Goal: Information Seeking & Learning: Learn about a topic

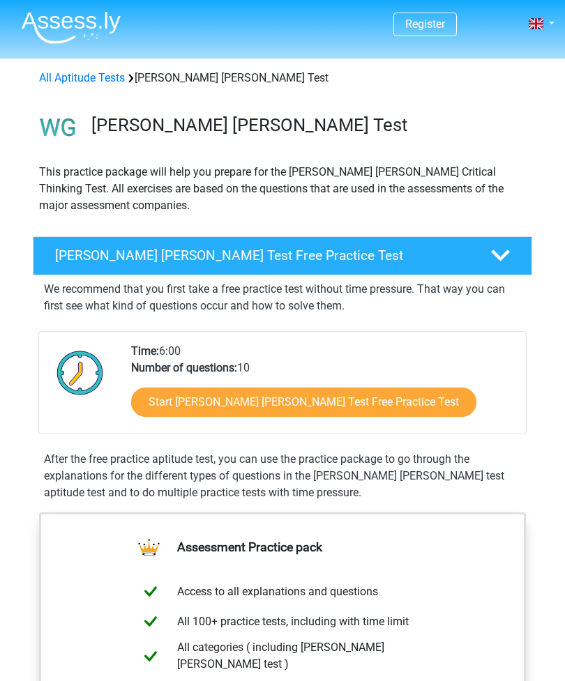
scroll to position [137, 0]
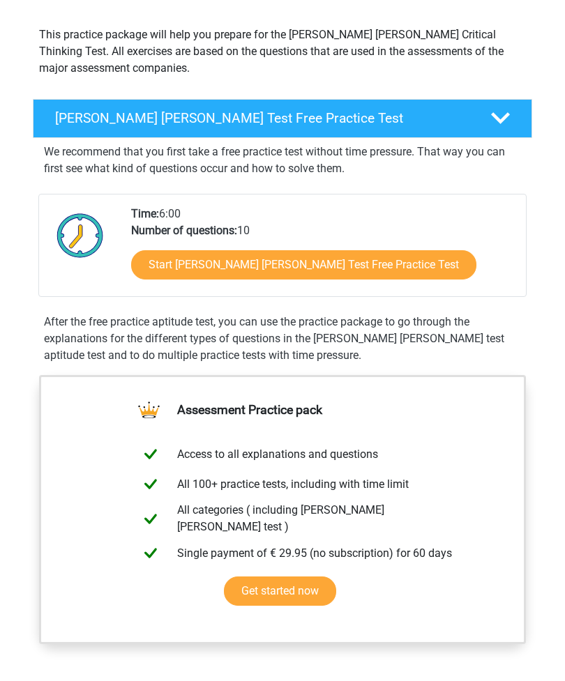
click at [168, 274] on link "Start [PERSON_NAME] [PERSON_NAME] Test Free Practice Test" at bounding box center [303, 264] width 345 height 29
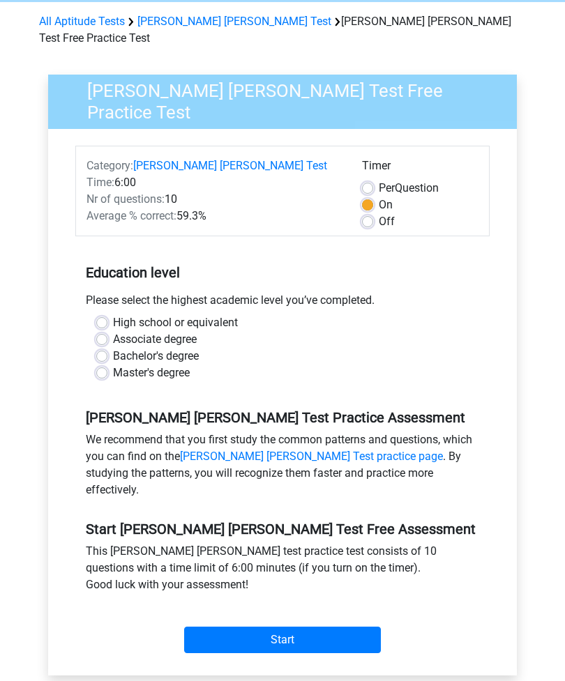
scroll to position [56, 0]
click at [113, 314] on label "High school or equivalent" at bounding box center [175, 322] width 125 height 17
click at [102, 314] on input "High school or equivalent" at bounding box center [101, 321] width 11 height 14
radio input "true"
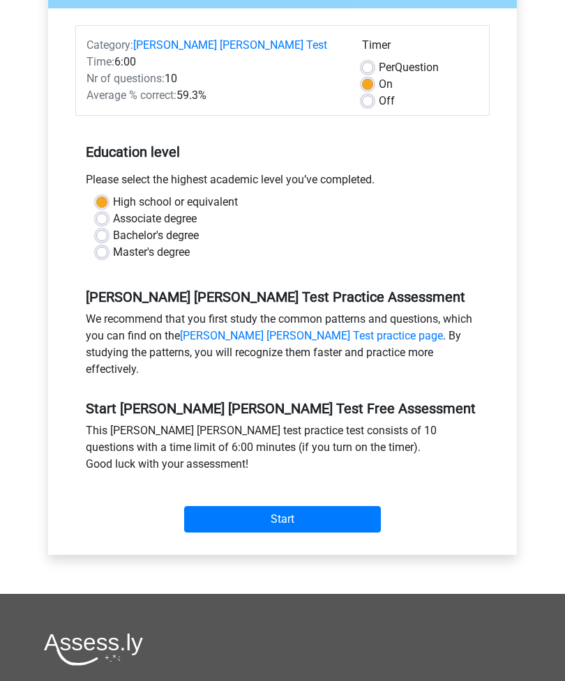
scroll to position [178, 0]
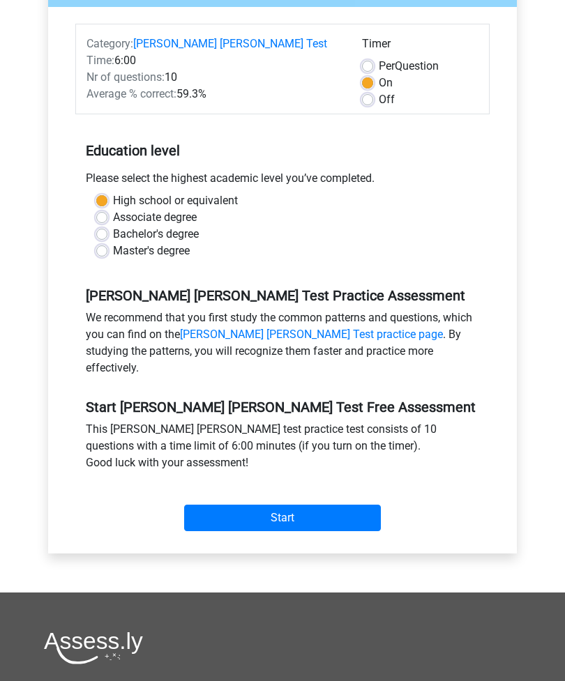
click at [228, 505] on input "Start" at bounding box center [282, 518] width 197 height 26
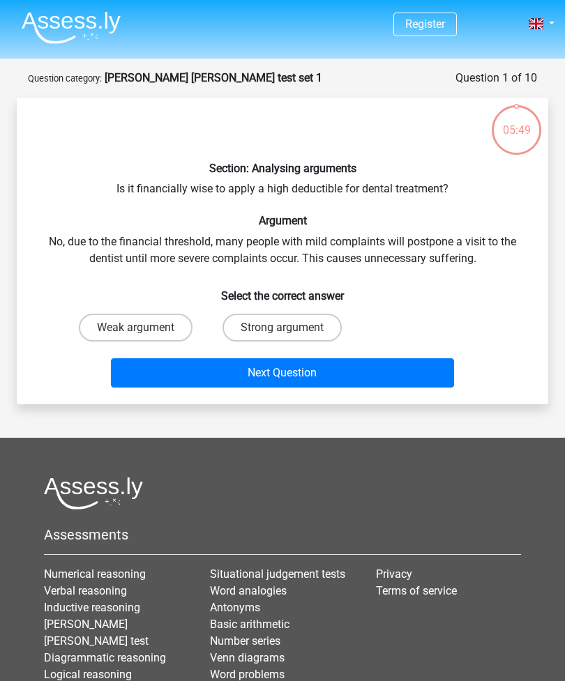
click at [255, 330] on label "Strong argument" at bounding box center [281, 328] width 119 height 28
click at [282, 330] on input "Strong argument" at bounding box center [286, 332] width 9 height 9
radio input "true"
click at [210, 372] on button "Next Question" at bounding box center [283, 372] width 344 height 29
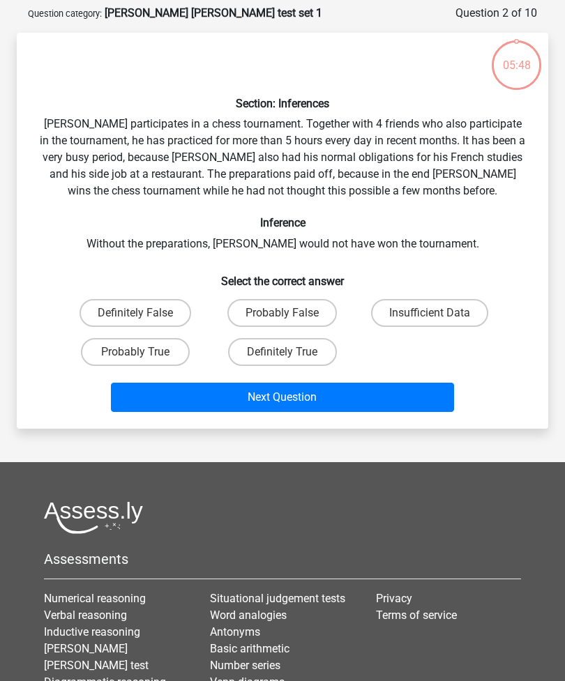
scroll to position [70, 0]
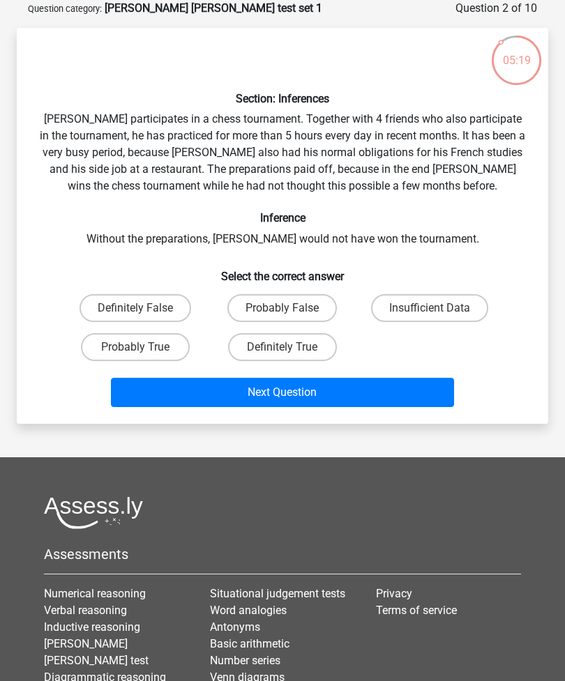
click at [123, 342] on label "Probably True" at bounding box center [135, 347] width 109 height 28
click at [135, 347] on input "Probably True" at bounding box center [139, 351] width 9 height 9
radio input "true"
click at [192, 386] on button "Next Question" at bounding box center [283, 392] width 344 height 29
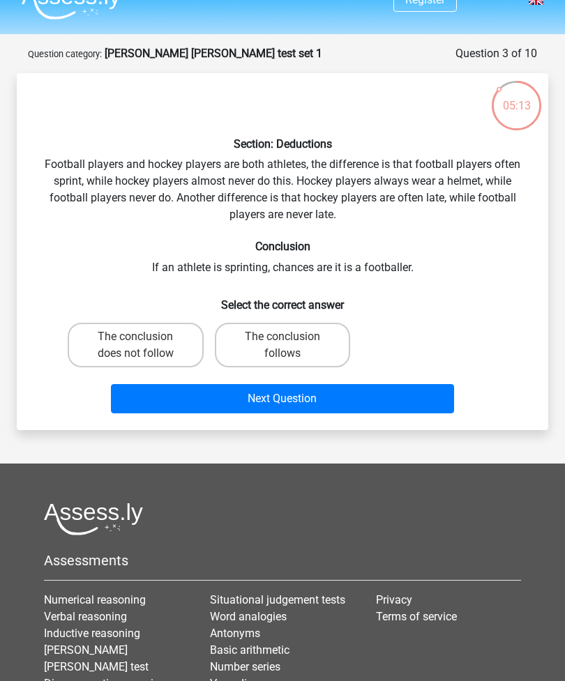
scroll to position [25, 0]
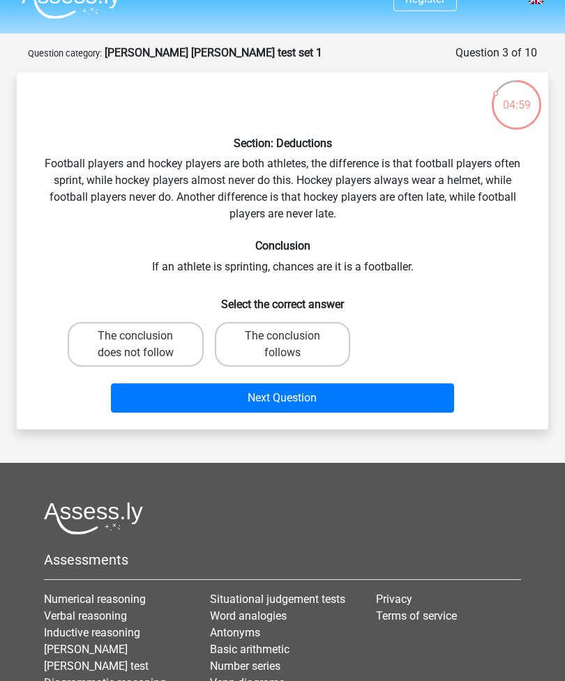
click at [98, 345] on label "The conclusion does not follow" at bounding box center [136, 344] width 136 height 45
click at [135, 345] on input "The conclusion does not follow" at bounding box center [139, 340] width 9 height 9
radio input "true"
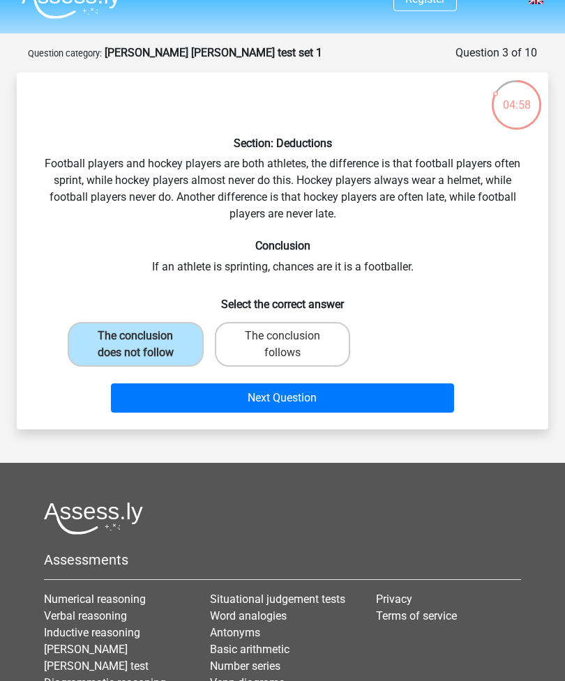
click at [158, 399] on button "Next Question" at bounding box center [283, 397] width 344 height 29
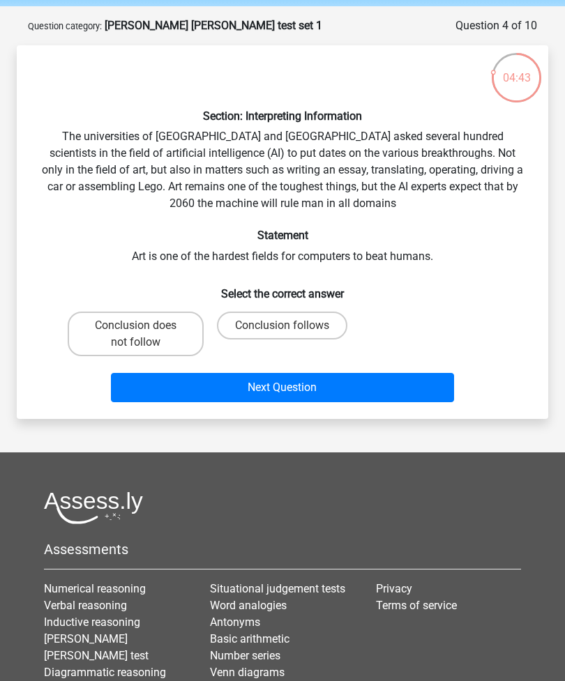
scroll to position [53, 0]
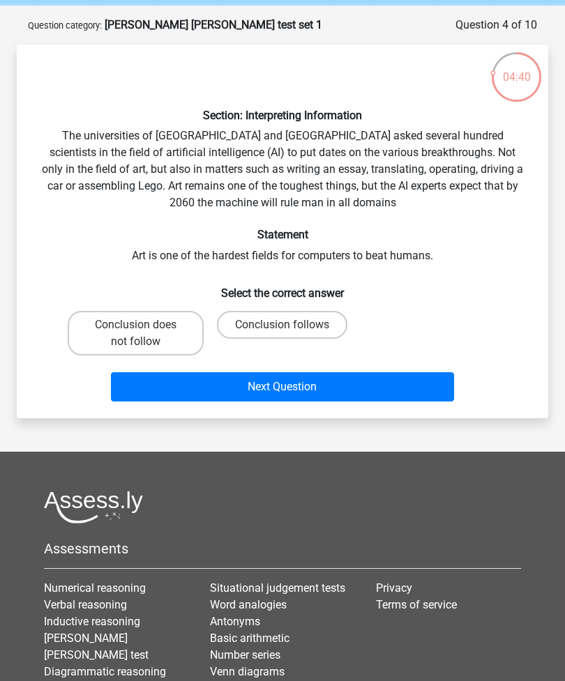
click at [496, 242] on div "Section: Interpreting Information The universities of Oxford and Yale asked sev…" at bounding box center [282, 231] width 520 height 351
click at [325, 327] on label "Conclusion follows" at bounding box center [282, 325] width 130 height 28
click at [291, 327] on input "Conclusion follows" at bounding box center [286, 329] width 9 height 9
radio input "true"
click at [350, 392] on button "Next Question" at bounding box center [283, 386] width 344 height 29
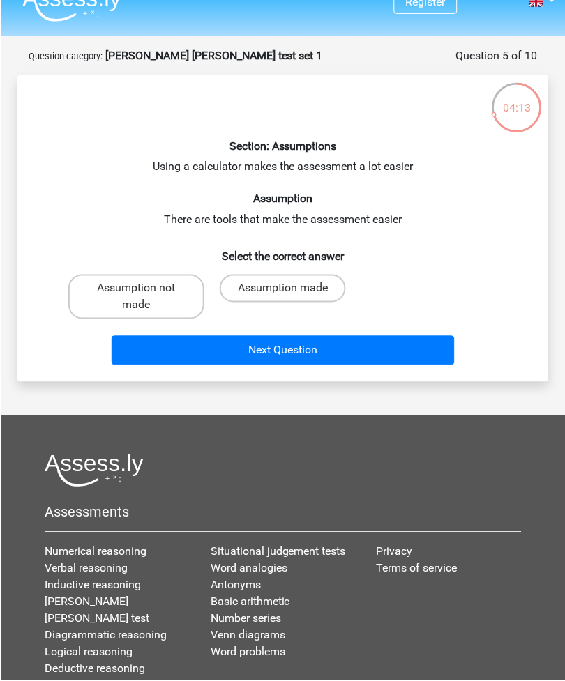
scroll to position [22, 0]
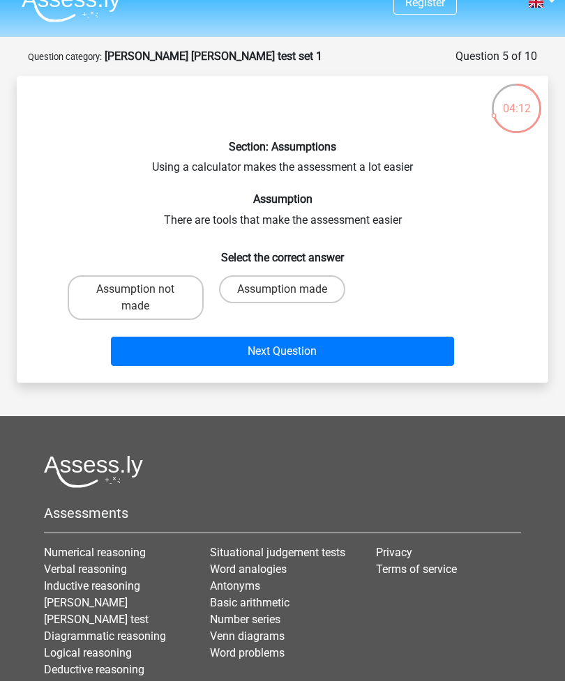
click at [307, 292] on label "Assumption made" at bounding box center [282, 289] width 126 height 28
click at [291, 292] on input "Assumption made" at bounding box center [286, 293] width 9 height 9
radio input "true"
click at [341, 362] on button "Next Question" at bounding box center [283, 351] width 344 height 29
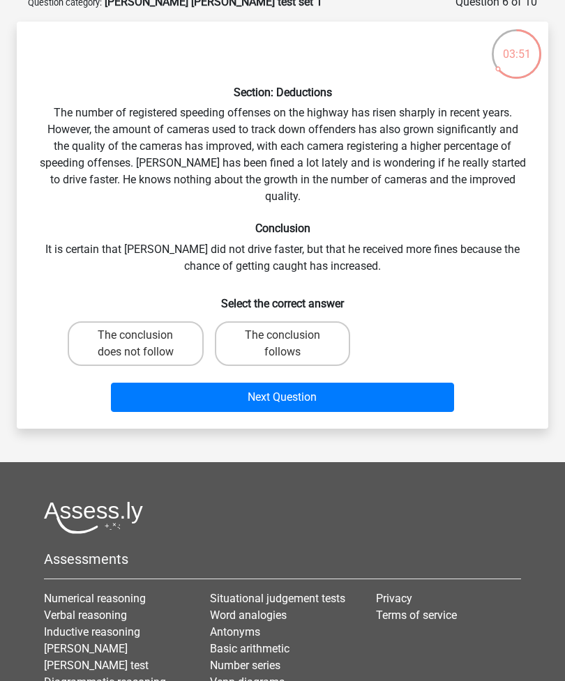
scroll to position [77, 0]
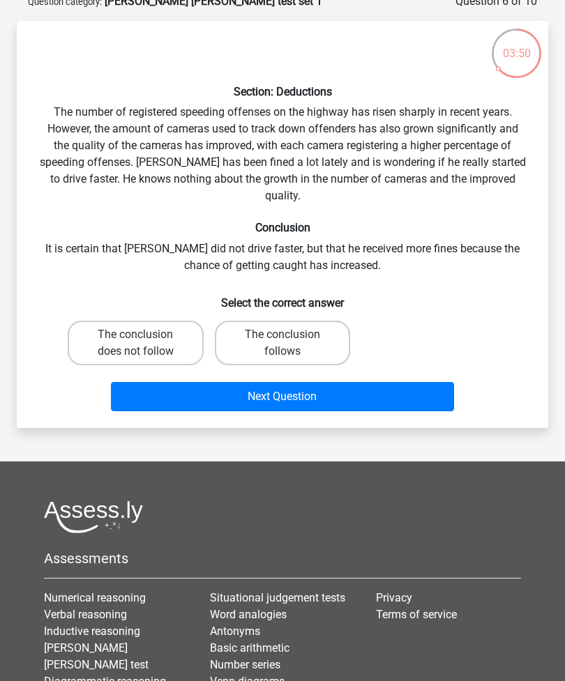
click at [181, 336] on label "The conclusion does not follow" at bounding box center [136, 343] width 136 height 45
click at [144, 336] on input "The conclusion does not follow" at bounding box center [139, 339] width 9 height 9
radio input "true"
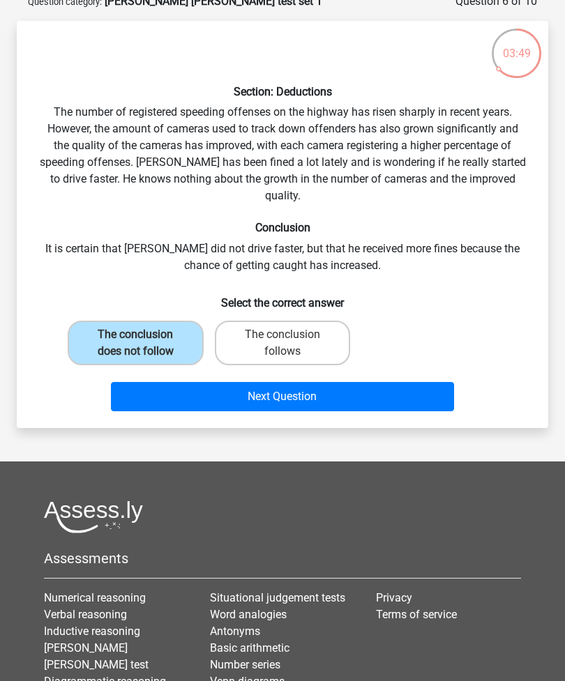
click at [280, 393] on button "Next Question" at bounding box center [283, 396] width 344 height 29
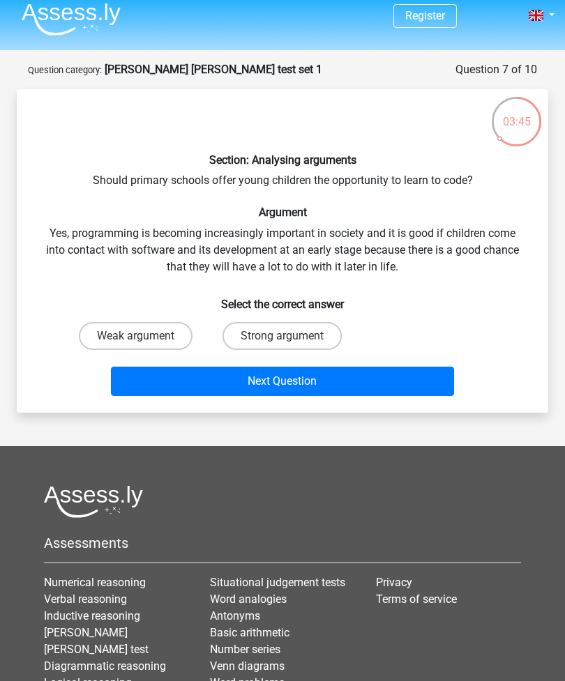
scroll to position [9, 0]
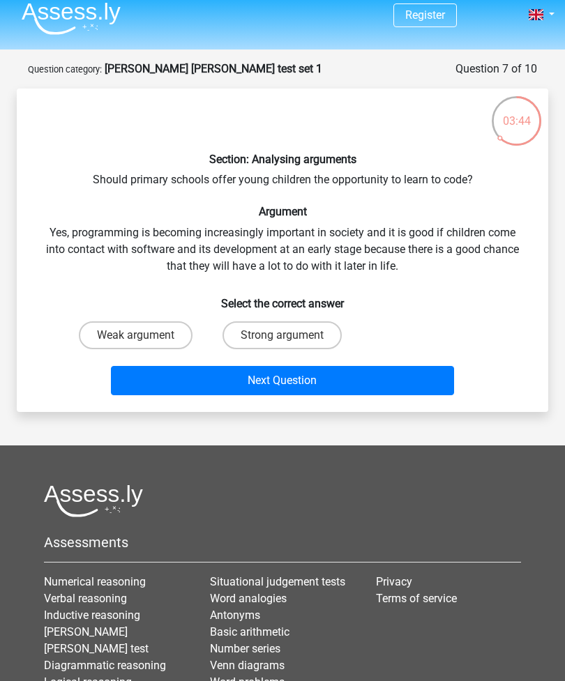
click at [296, 331] on label "Strong argument" at bounding box center [281, 335] width 119 height 28
click at [291, 335] on input "Strong argument" at bounding box center [286, 339] width 9 height 9
radio input "true"
click at [331, 385] on button "Next Question" at bounding box center [283, 380] width 344 height 29
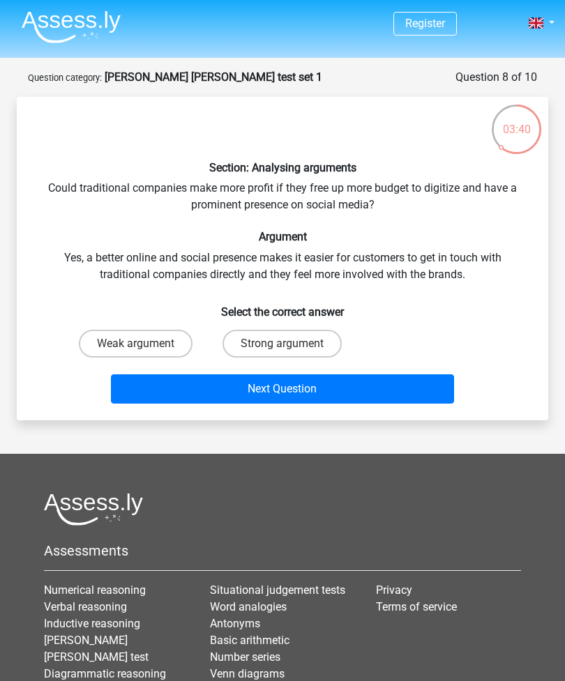
scroll to position [0, 0]
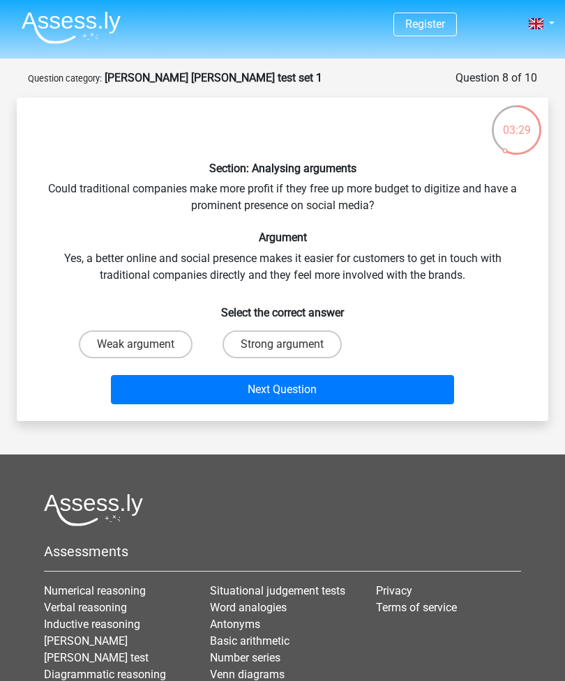
click at [312, 343] on label "Strong argument" at bounding box center [281, 344] width 119 height 28
click at [291, 344] on input "Strong argument" at bounding box center [286, 348] width 9 height 9
radio input "true"
click at [337, 398] on button "Next Question" at bounding box center [283, 389] width 344 height 29
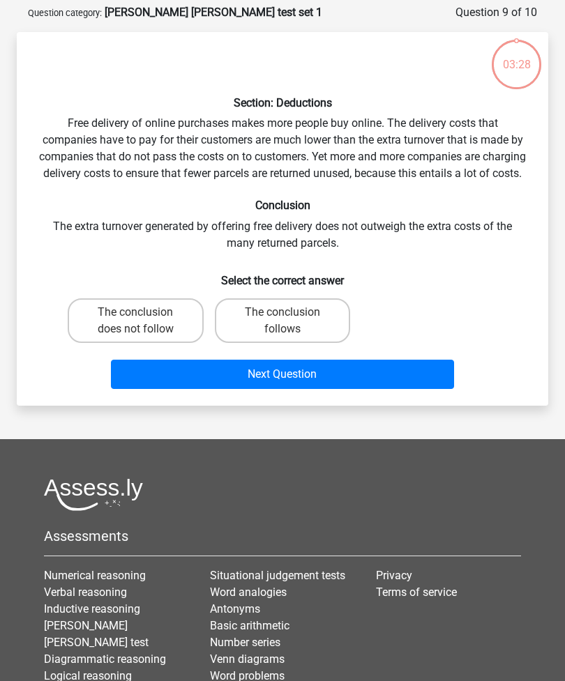
scroll to position [70, 0]
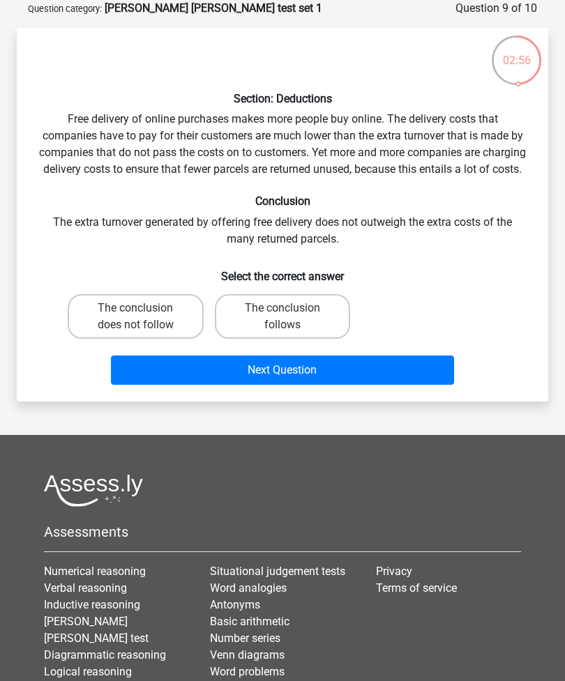
click at [309, 330] on label "The conclusion follows" at bounding box center [283, 316] width 136 height 45
click at [291, 317] on input "The conclusion follows" at bounding box center [286, 312] width 9 height 9
radio input "true"
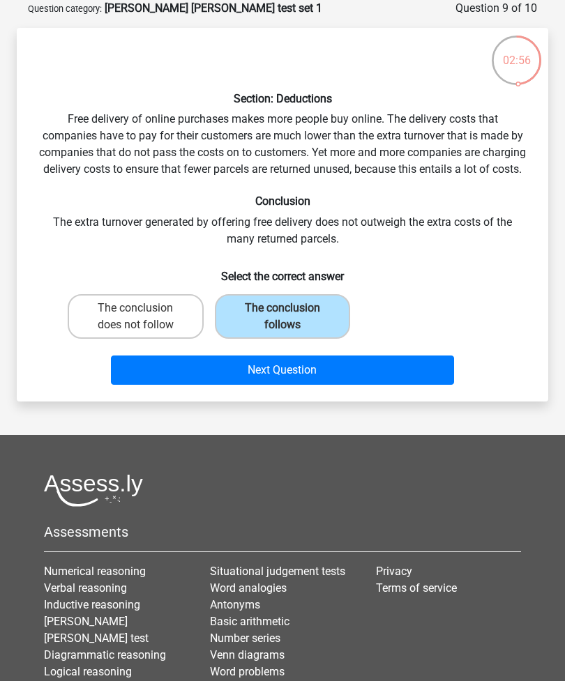
click at [342, 385] on button "Next Question" at bounding box center [283, 370] width 344 height 29
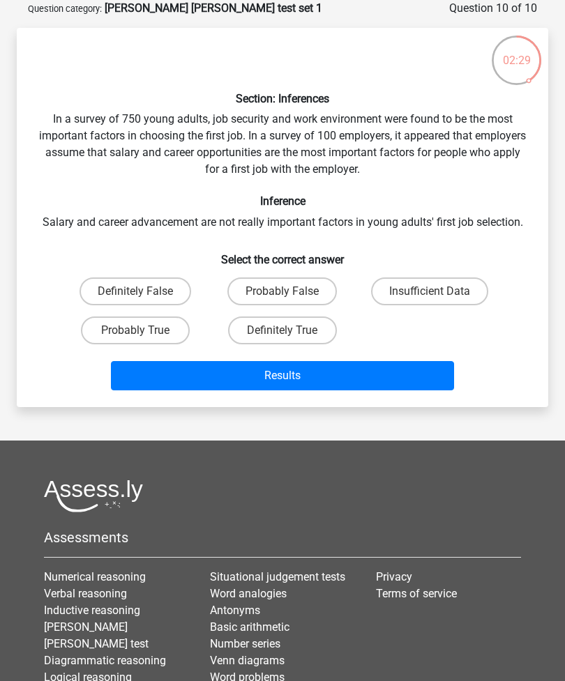
click at [437, 302] on label "Insufficient Data" at bounding box center [429, 291] width 117 height 28
click at [437, 300] on input "Insufficient Data" at bounding box center [433, 295] width 9 height 9
radio input "true"
click at [383, 374] on button "Results" at bounding box center [283, 375] width 344 height 29
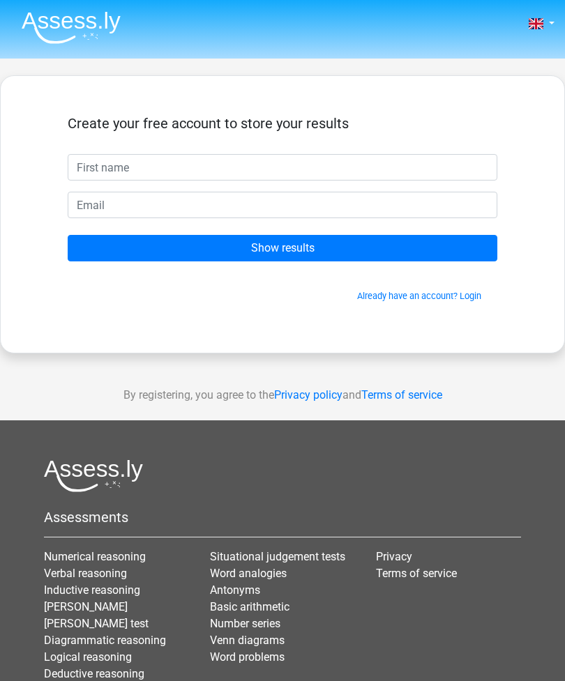
click at [438, 174] on input "text" at bounding box center [282, 167] width 429 height 26
type input "Ash"
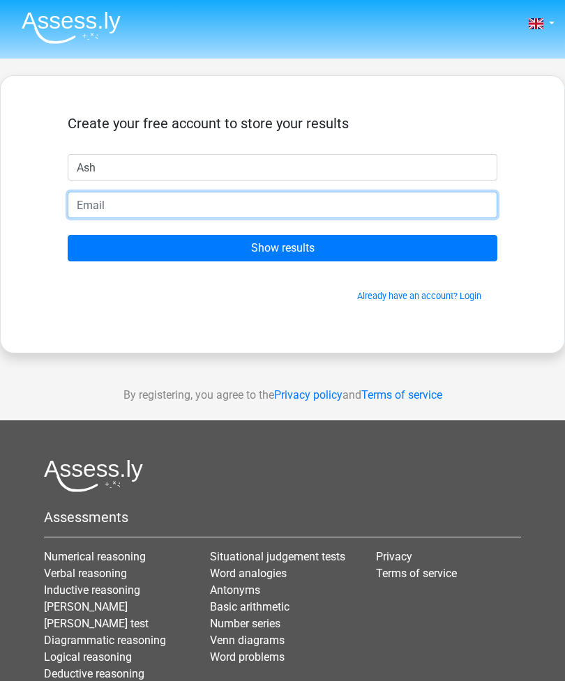
click at [97, 197] on input "email" at bounding box center [282, 205] width 429 height 26
type input "[EMAIL_ADDRESS][DOMAIN_NAME]"
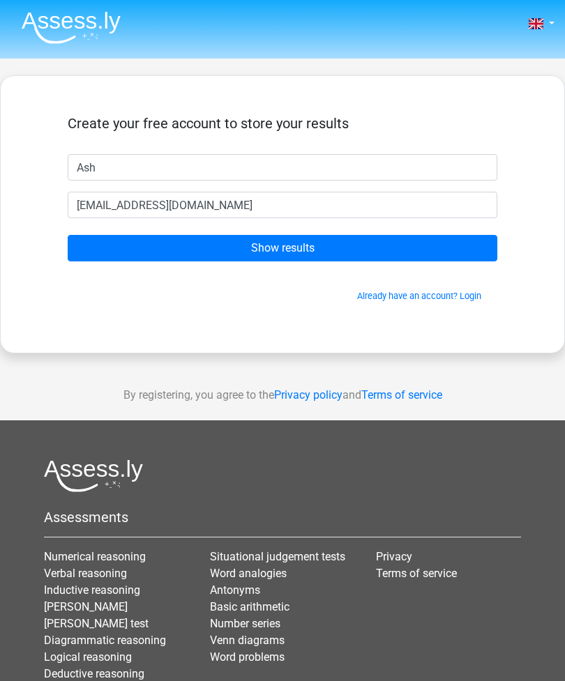
click at [430, 251] on input "Show results" at bounding box center [282, 248] width 429 height 26
